Goal: Task Accomplishment & Management: Manage account settings

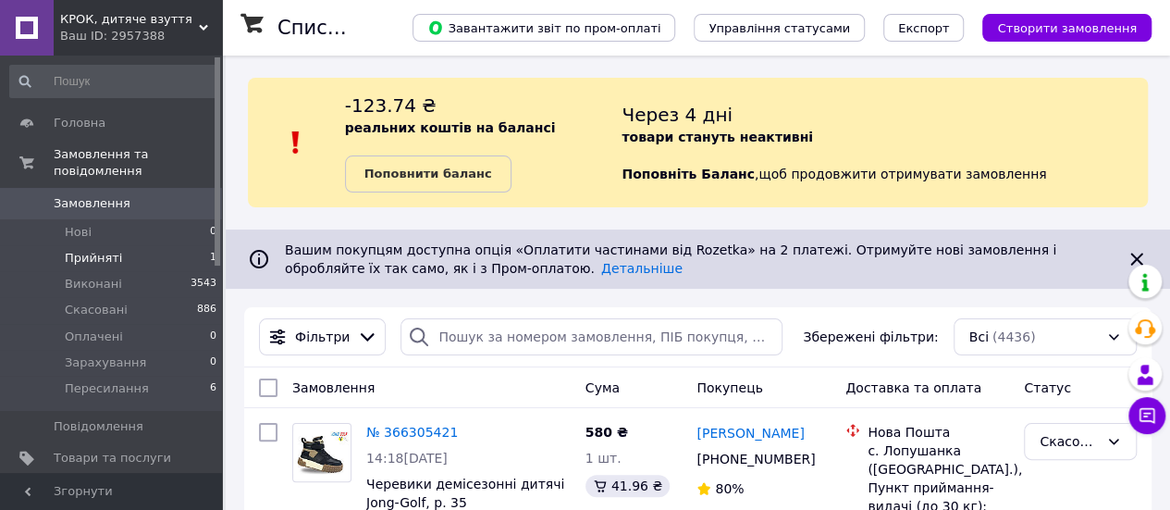
click at [98, 250] on span "Прийняті" at bounding box center [93, 258] width 57 height 17
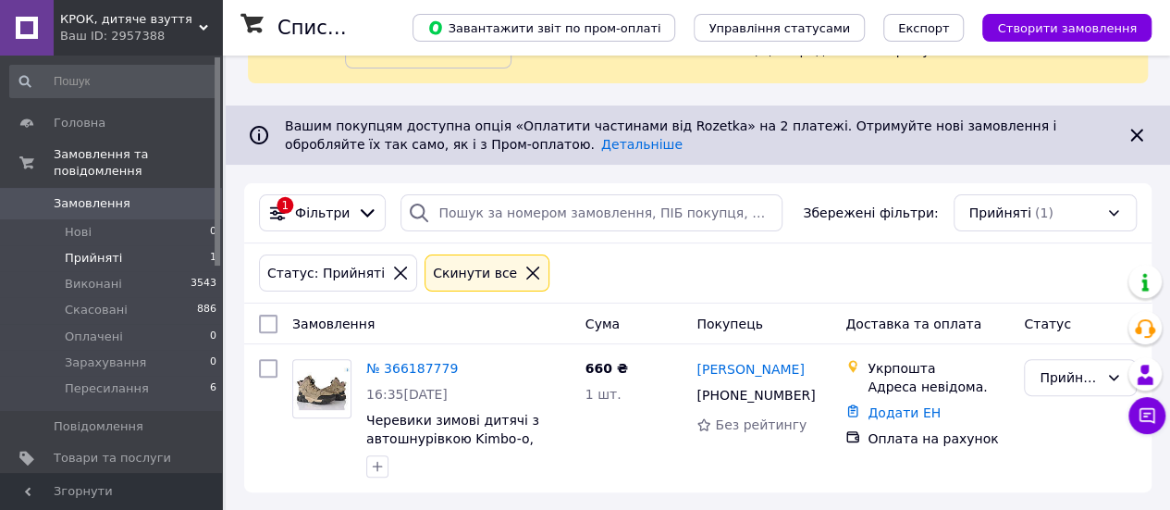
scroll to position [124, 0]
click at [402, 364] on link "№ 366187779" at bounding box center [412, 368] width 92 height 15
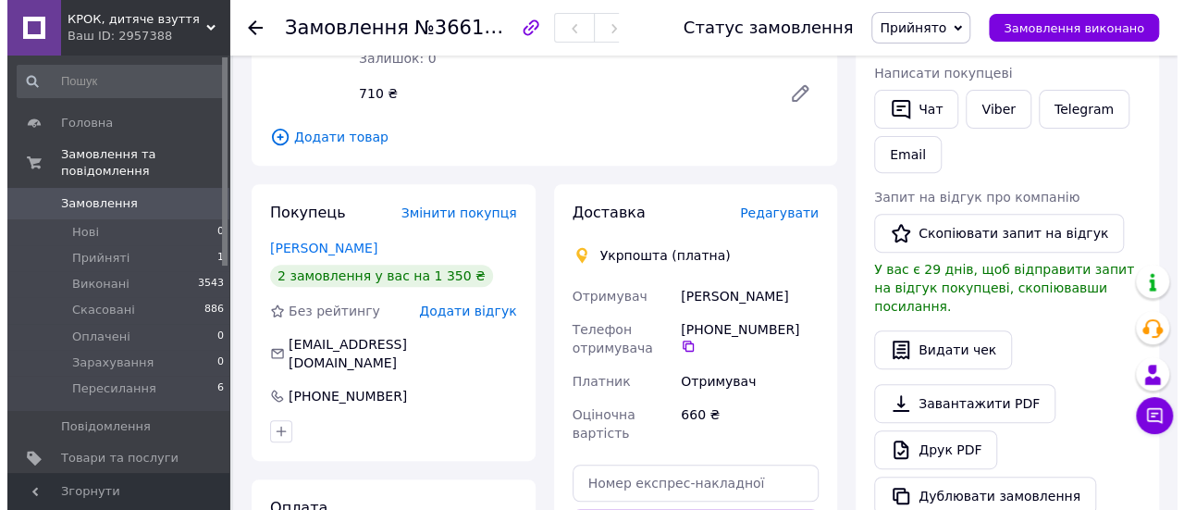
scroll to position [370, 0]
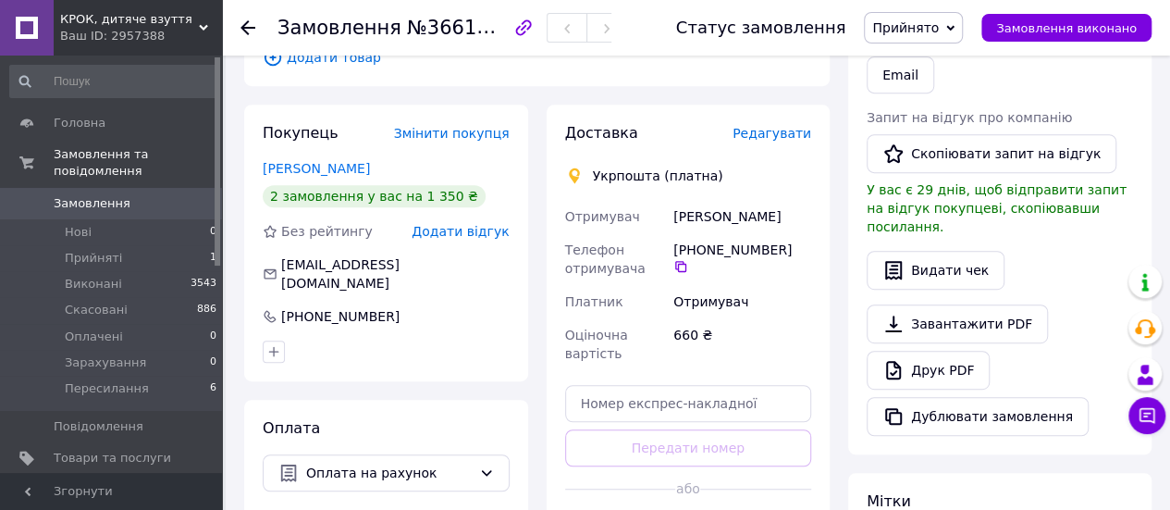
click at [932, 21] on span "Прийнято" at bounding box center [905, 27] width 67 height 15
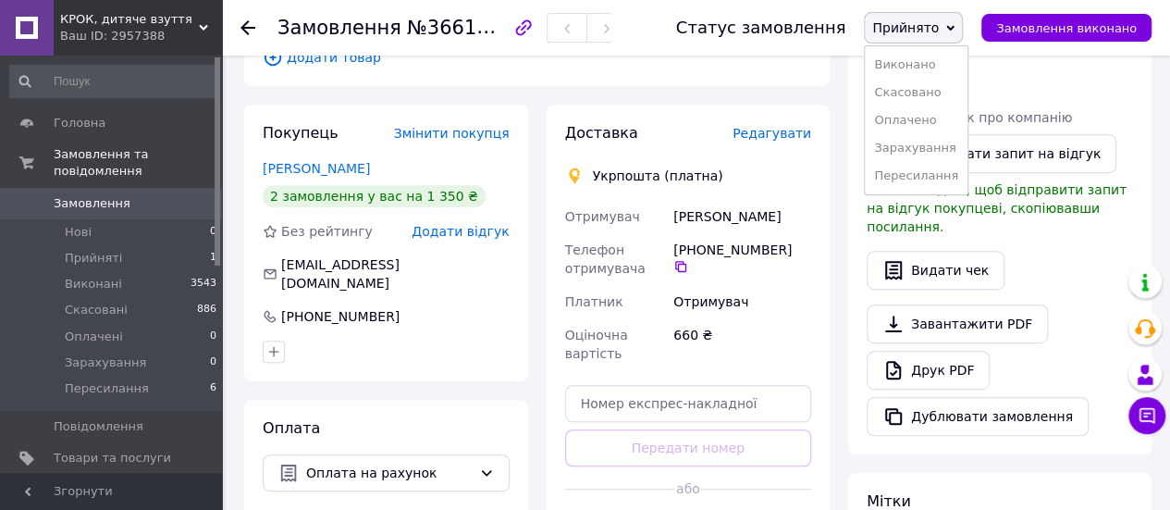
click at [922, 175] on li "Пересилання" at bounding box center [916, 176] width 103 height 28
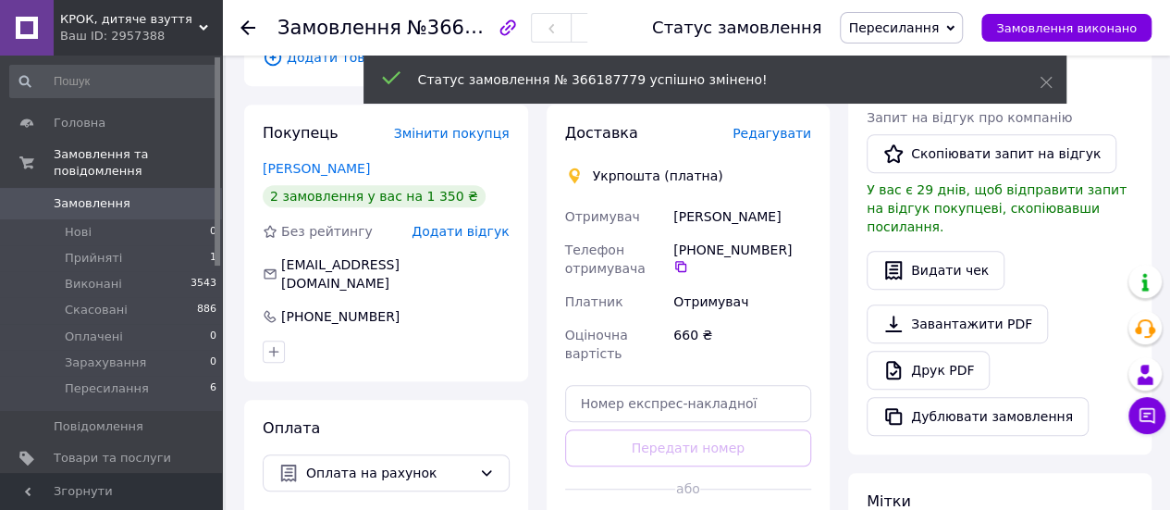
click at [788, 126] on span "Редагувати" at bounding box center [772, 133] width 79 height 15
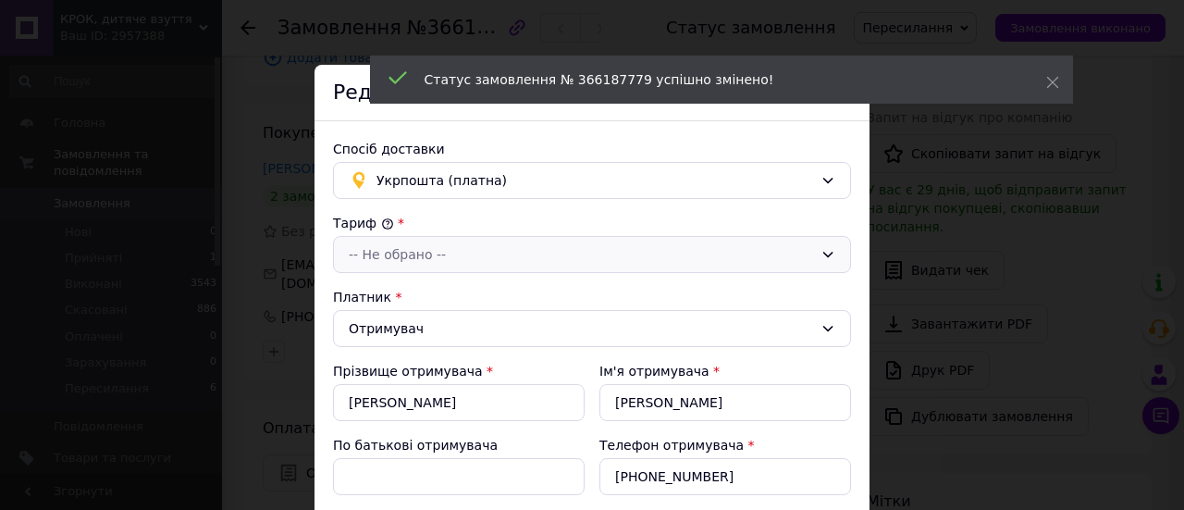
click at [403, 265] on div "-- Не обрано --" at bounding box center [592, 254] width 518 height 37
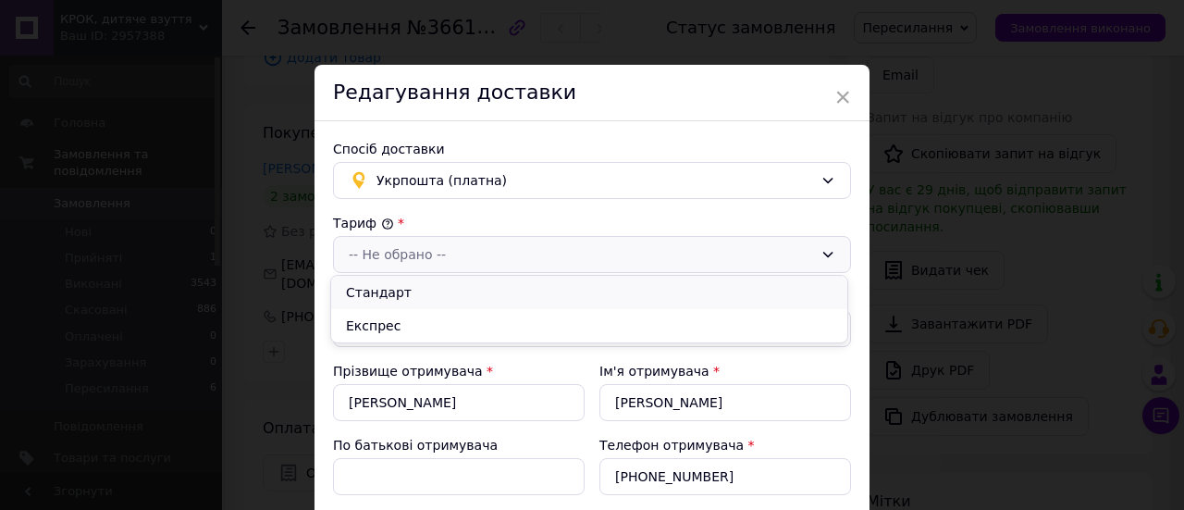
click at [407, 296] on li "Стандарт" at bounding box center [589, 292] width 516 height 33
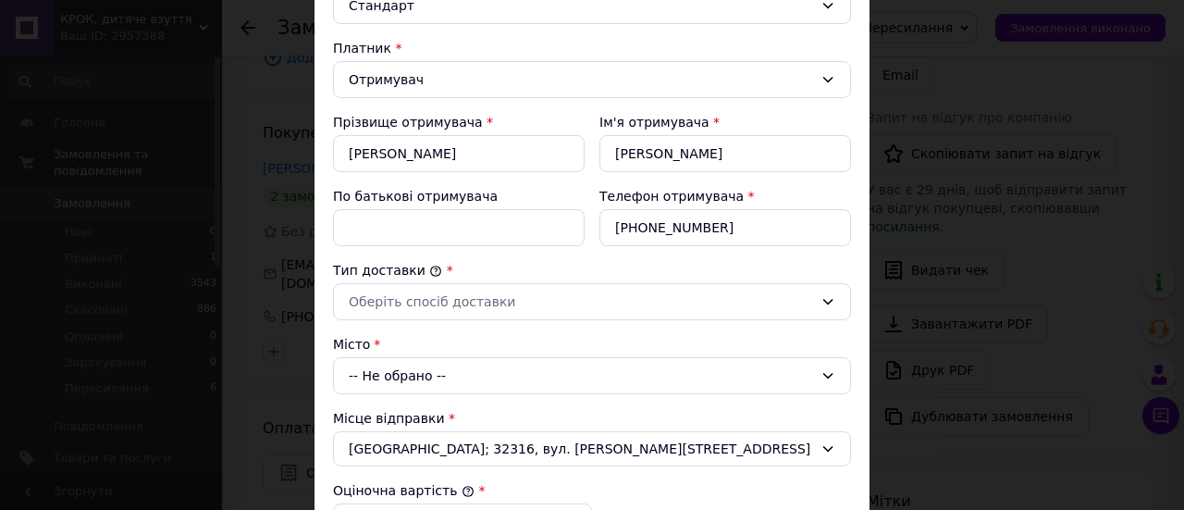
scroll to position [278, 0]
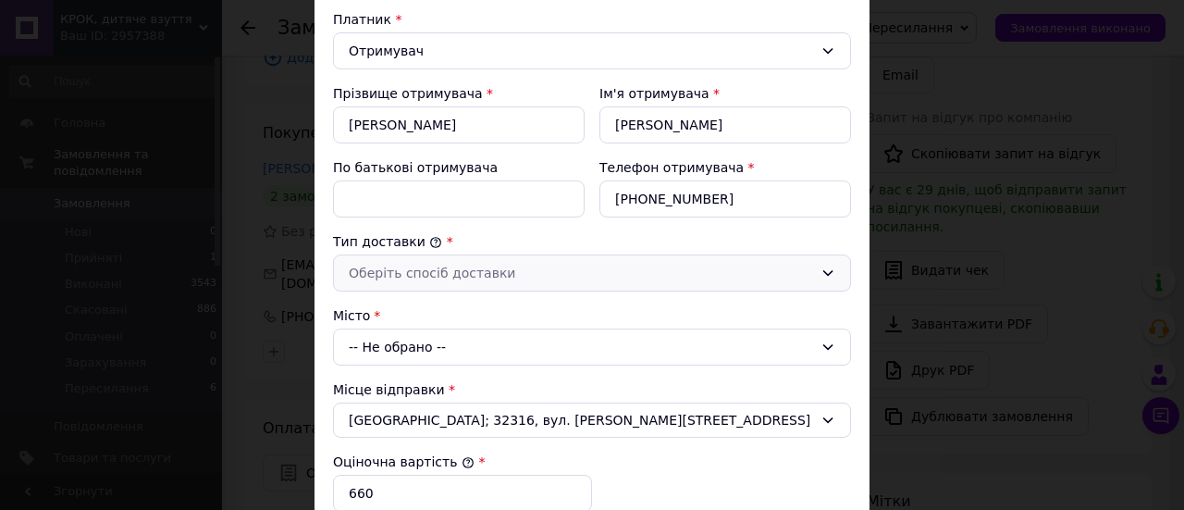
drag, startPoint x: 412, startPoint y: 274, endPoint x: 408, endPoint y: 288, distance: 14.4
click at [412, 275] on div "Оберіть спосіб доставки" at bounding box center [581, 273] width 464 height 20
click at [403, 314] on li "Склад - склад" at bounding box center [589, 308] width 516 height 33
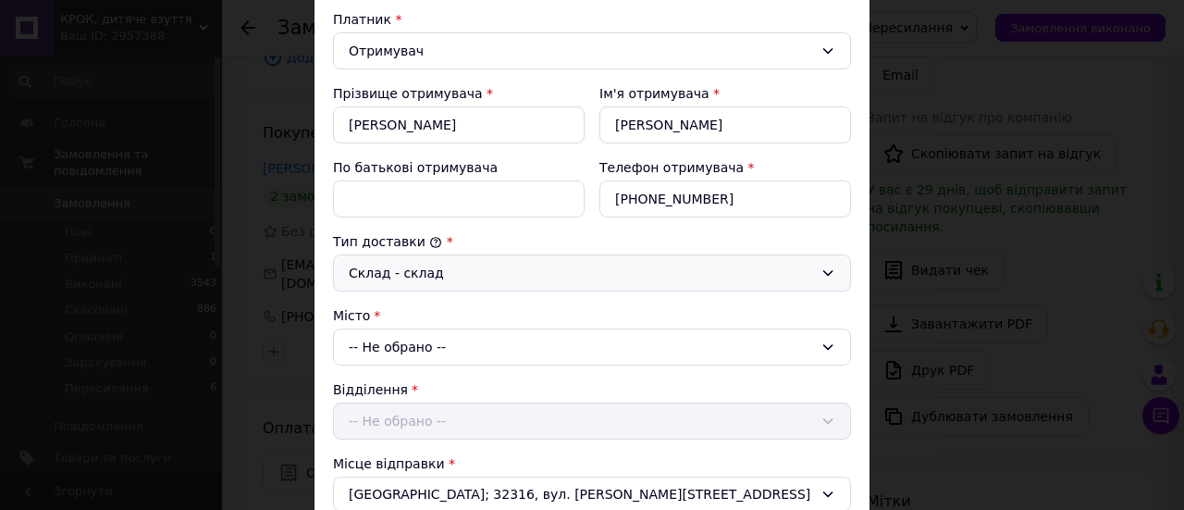
click at [448, 273] on div "Склад - склад" at bounding box center [581, 273] width 464 height 20
click at [434, 306] on li "Склад - склад" at bounding box center [589, 308] width 516 height 33
click at [418, 345] on div "-- Не обрано --" at bounding box center [592, 346] width 518 height 37
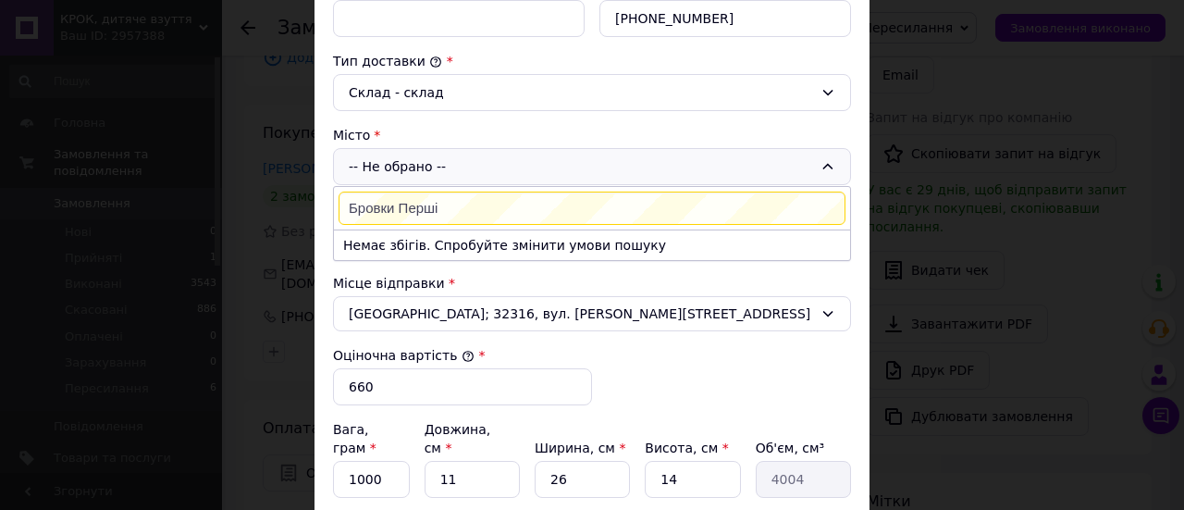
scroll to position [463, 0]
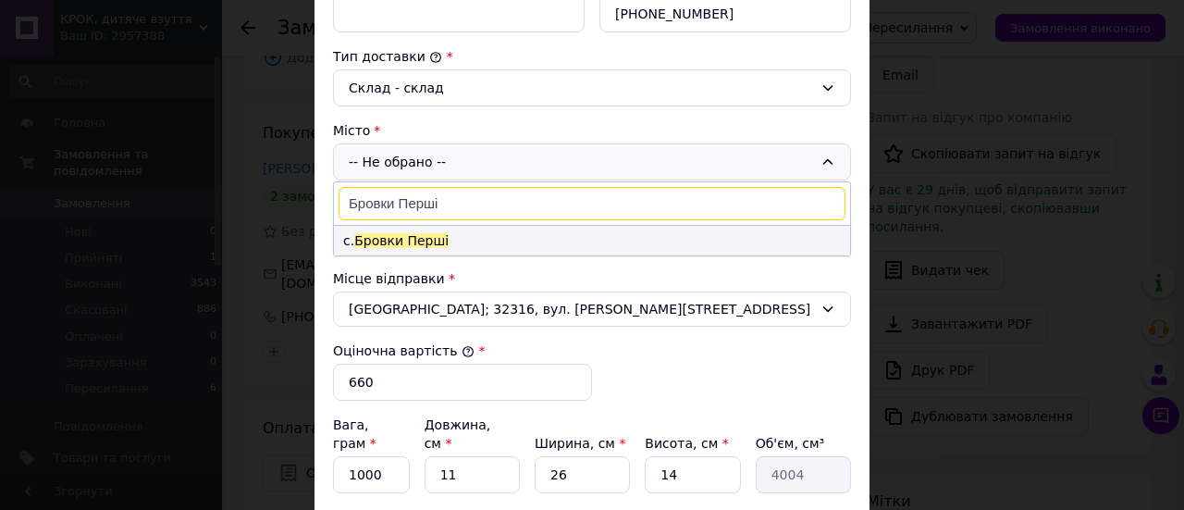
type input "Бровки Перші"
click at [431, 241] on span "Бровки Перші" at bounding box center [401, 240] width 94 height 15
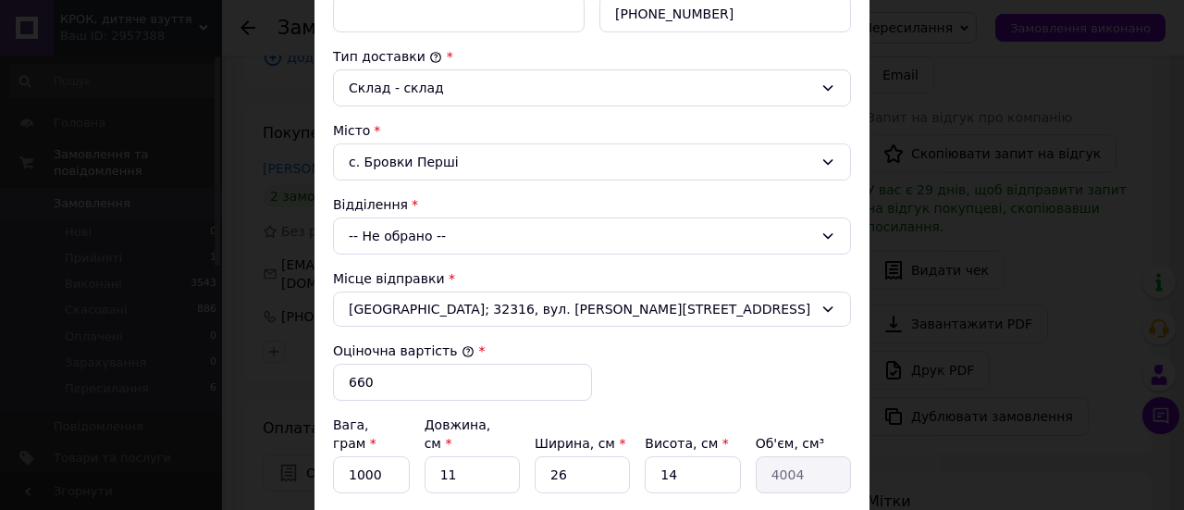
click at [418, 230] on div "-- Не обрано --" at bounding box center [592, 235] width 518 height 37
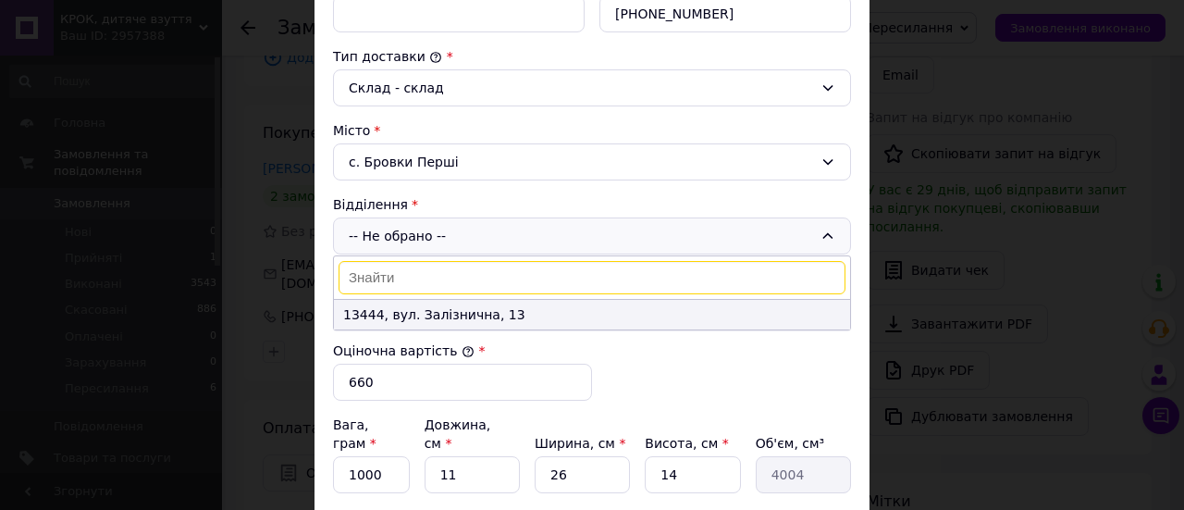
click at [406, 314] on li "13444, вул. Залізнична, 13" at bounding box center [592, 315] width 516 height 30
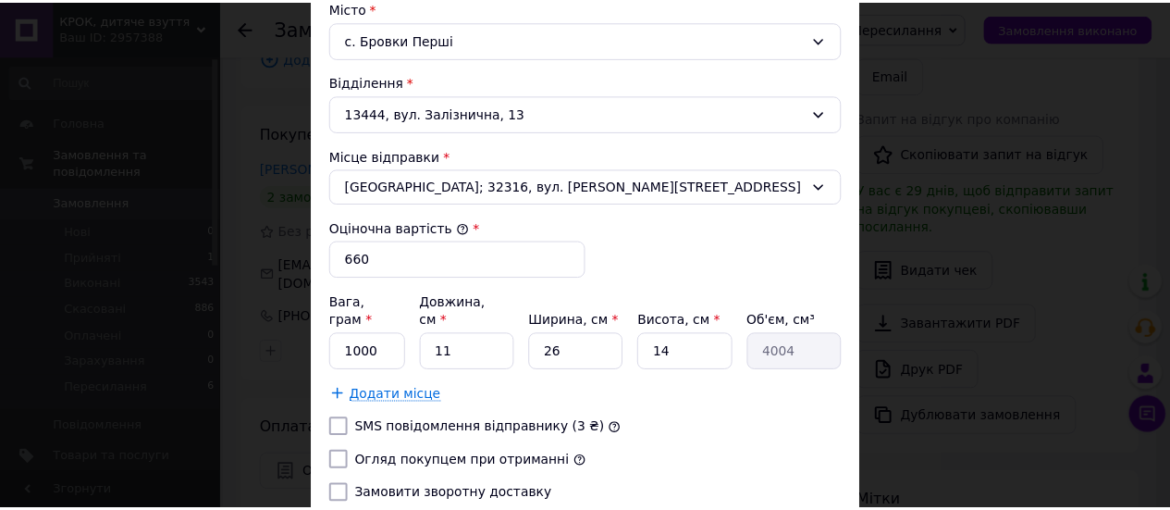
scroll to position [706, 0]
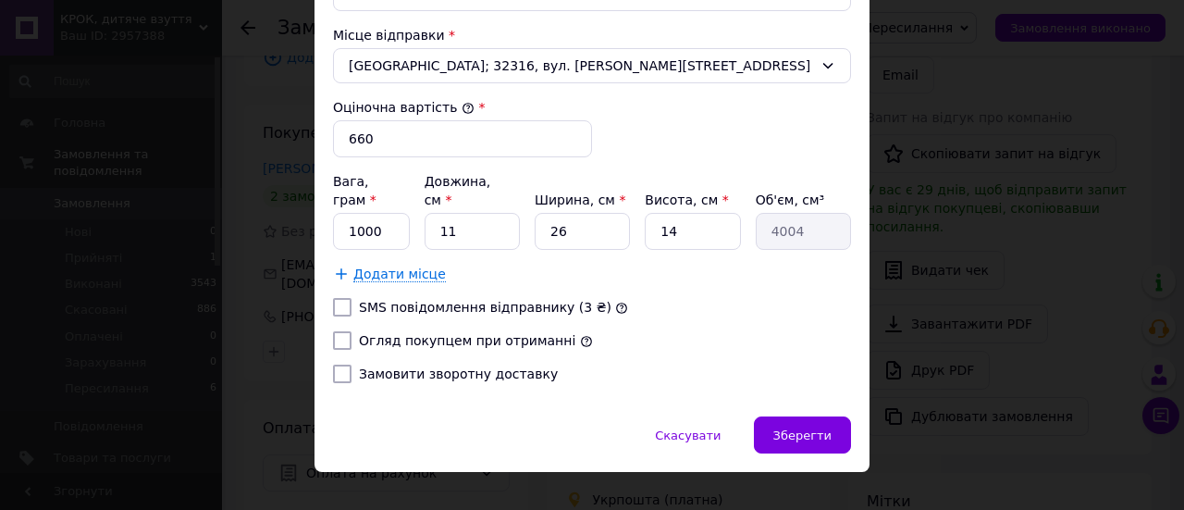
click at [342, 331] on input "Огляд покупцем при отриманні" at bounding box center [342, 340] width 19 height 19
checkbox input "true"
click at [799, 428] on span "Зберегти" at bounding box center [802, 435] width 58 height 14
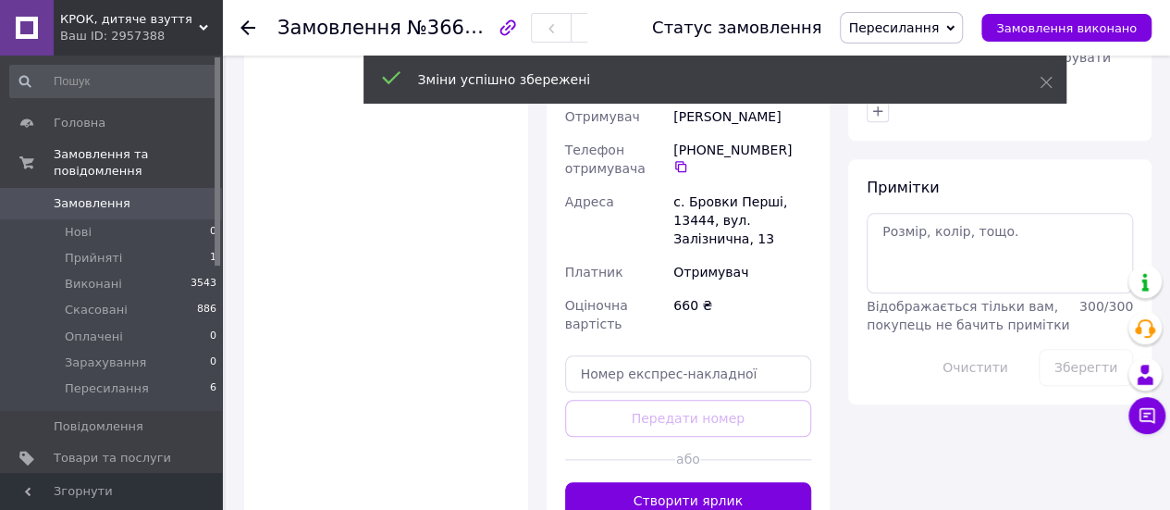
scroll to position [833, 0]
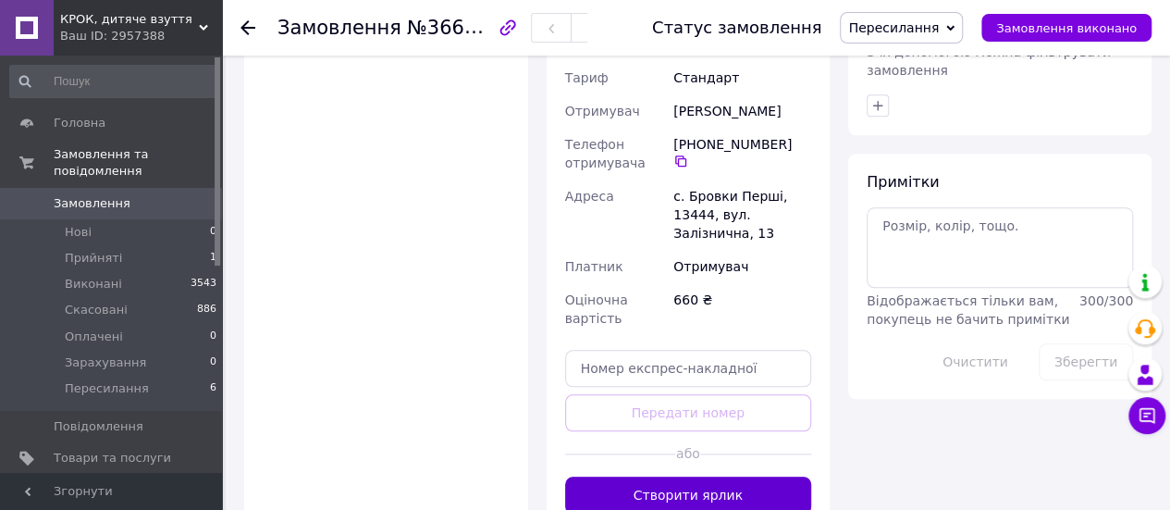
click at [736, 476] on button "Створити ярлик" at bounding box center [688, 494] width 247 height 37
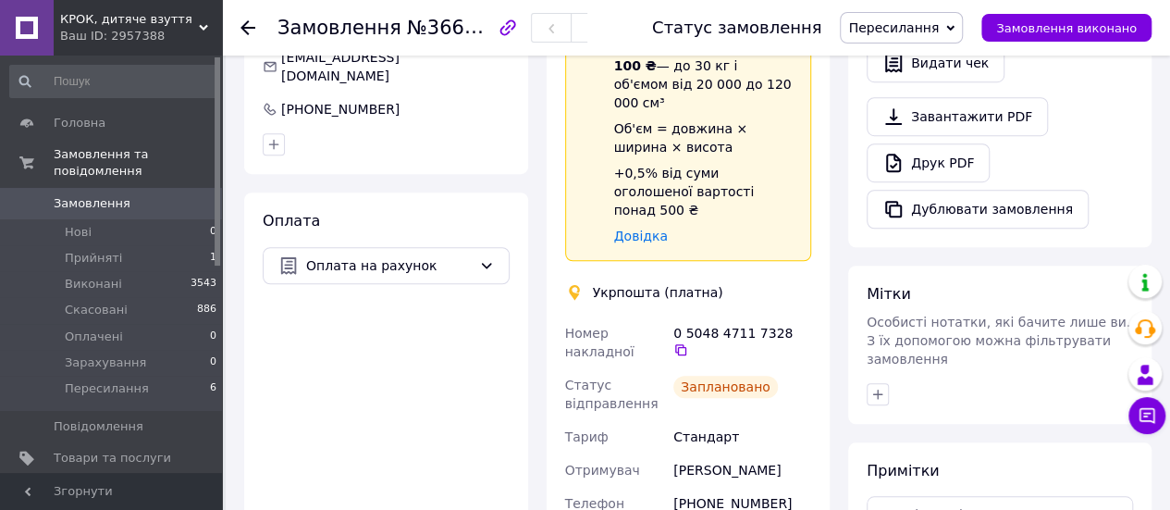
scroll to position [555, 0]
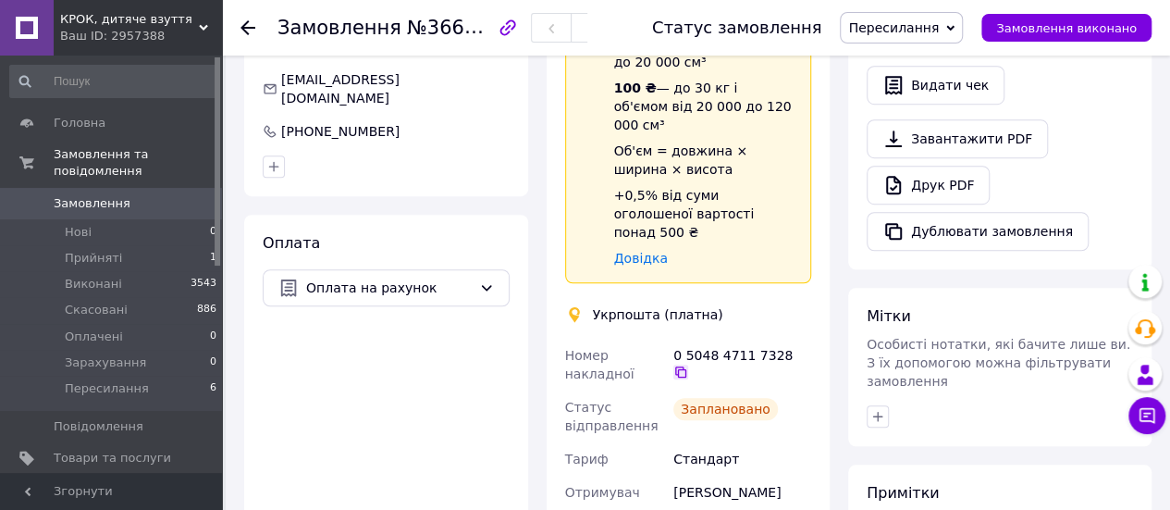
click at [688, 365] on icon at bounding box center [681, 372] width 15 height 15
click at [121, 450] on span "Товари та послуги" at bounding box center [112, 458] width 117 height 17
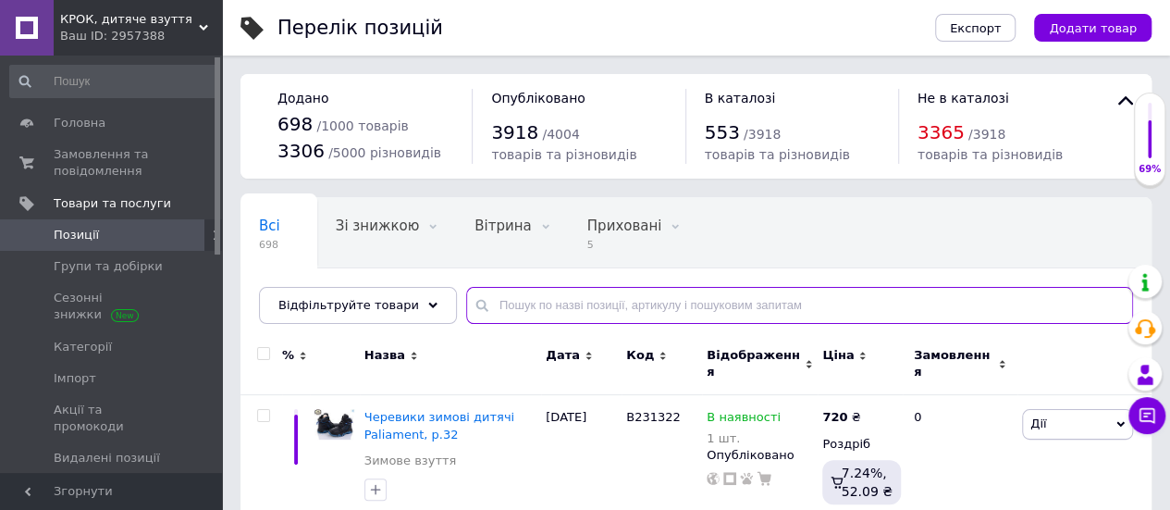
click at [557, 297] on input "text" at bounding box center [799, 305] width 667 height 37
paste input "C369332"
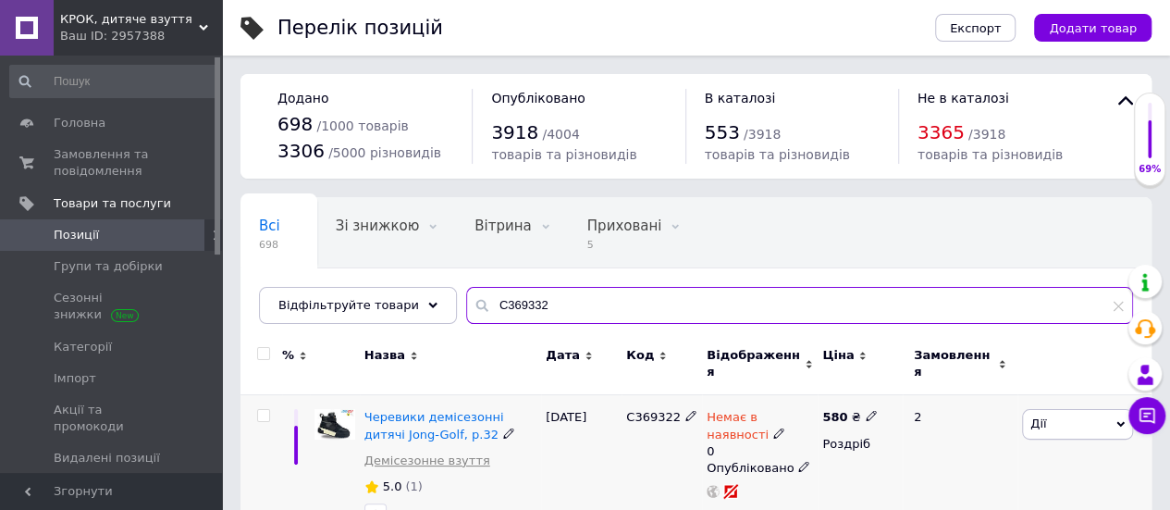
type input "C369332"
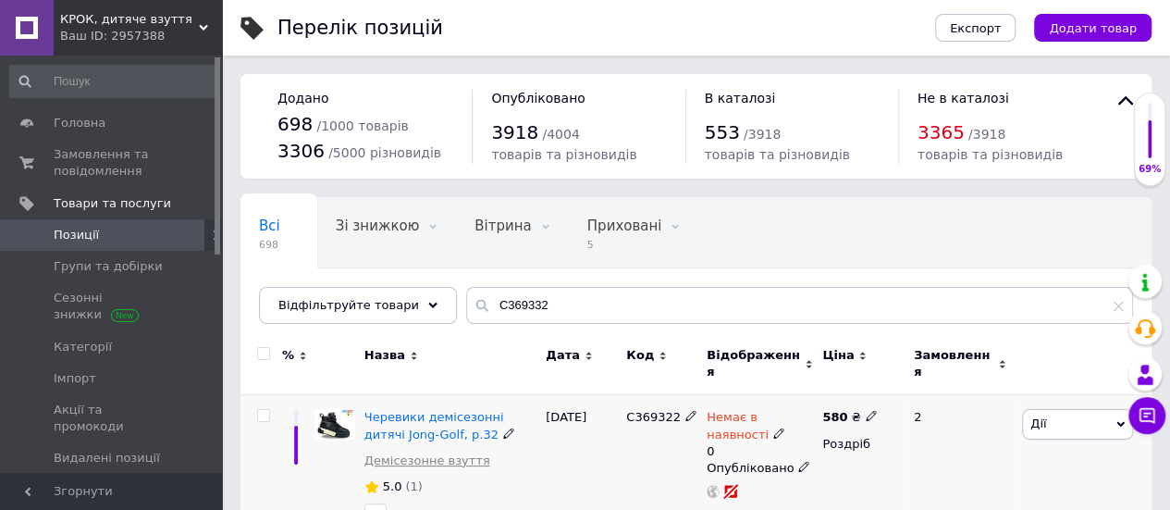
click at [418, 452] on link "Демісезонне взуття" at bounding box center [428, 460] width 126 height 17
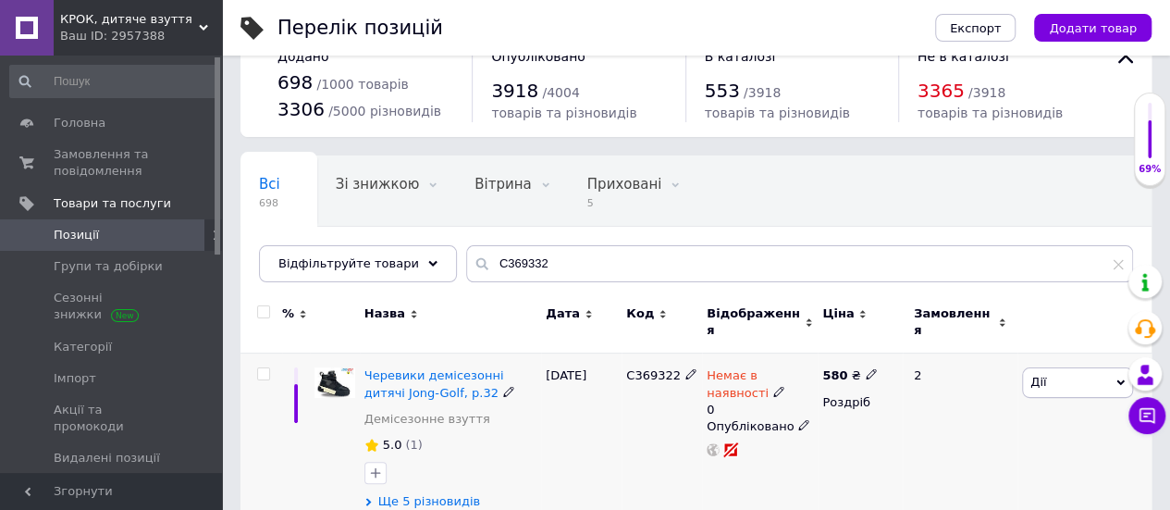
scroll to position [61, 0]
